Goal: Understand process/instructions

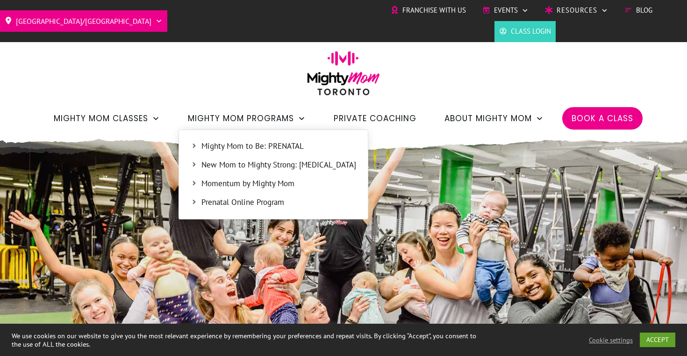
click at [254, 166] on span "New Mom to Mighty Strong: [MEDICAL_DATA]" at bounding box center [278, 165] width 155 height 12
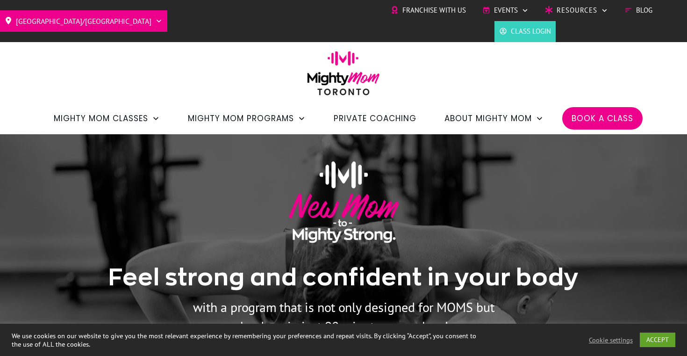
click at [535, 32] on span "Class Login" at bounding box center [531, 31] width 40 height 14
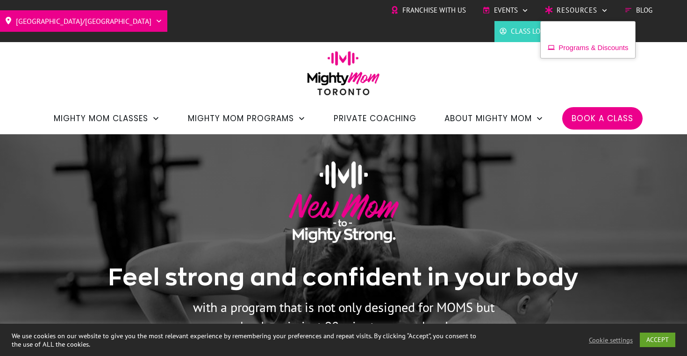
click at [576, 48] on span "Programs & Discounts" at bounding box center [593, 48] width 70 height 14
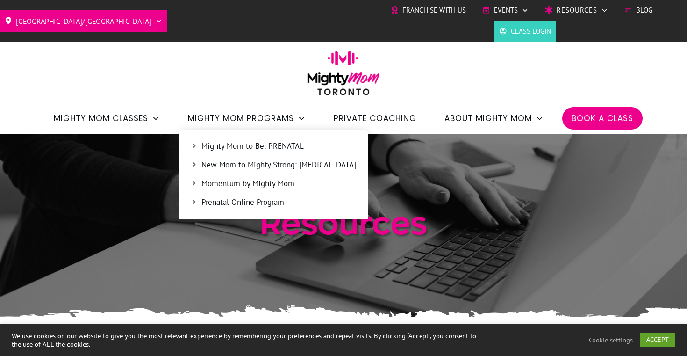
click at [260, 166] on span "New Mom to Mighty Strong: [MEDICAL_DATA]" at bounding box center [278, 165] width 155 height 12
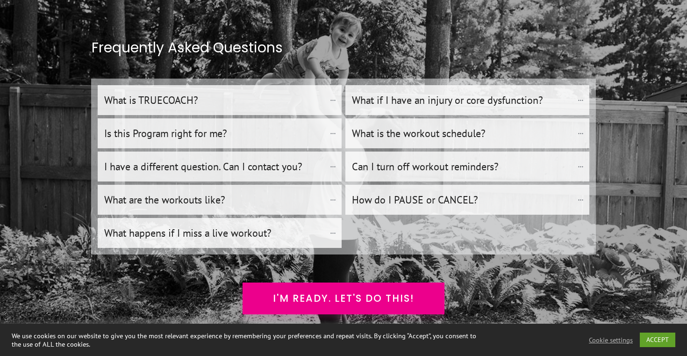
scroll to position [8104, 0]
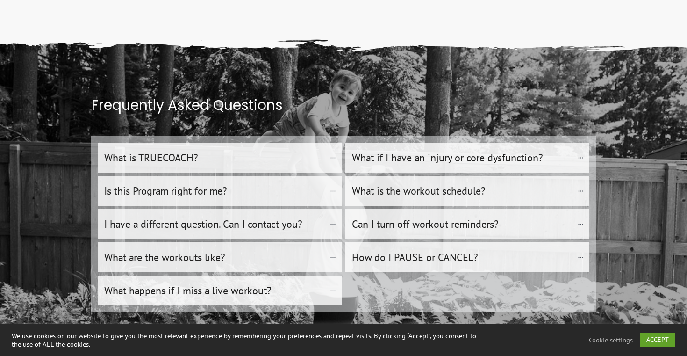
click at [394, 247] on h4 "How do I PAUSE or CANCEL?" at bounding box center [462, 257] width 221 height 21
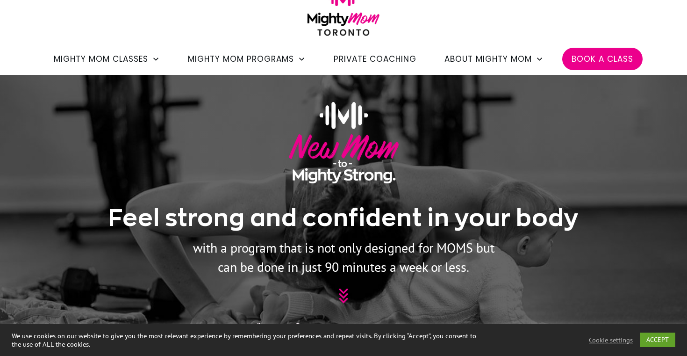
scroll to position [96, 0]
